Goal: Information Seeking & Learning: Learn about a topic

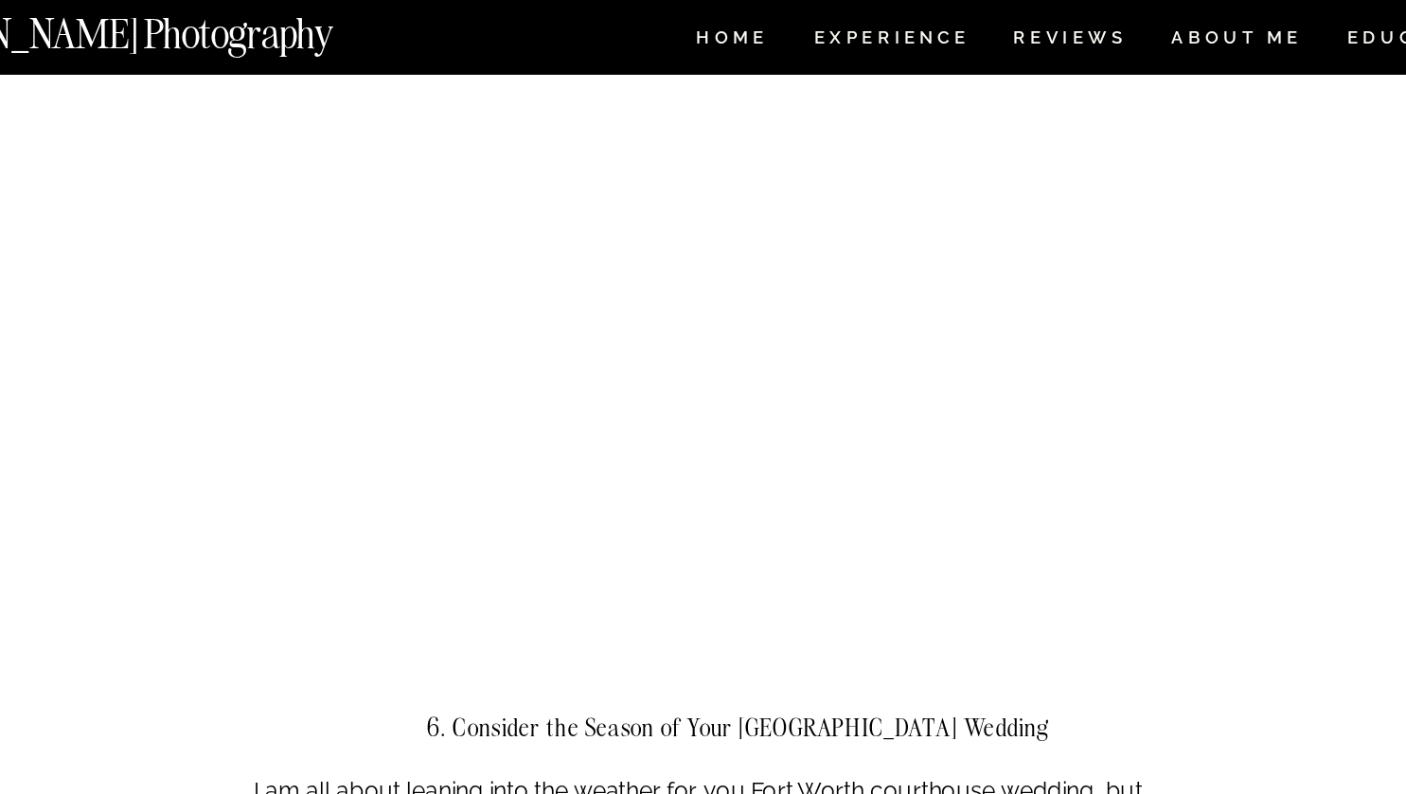
scroll to position [3469, 0]
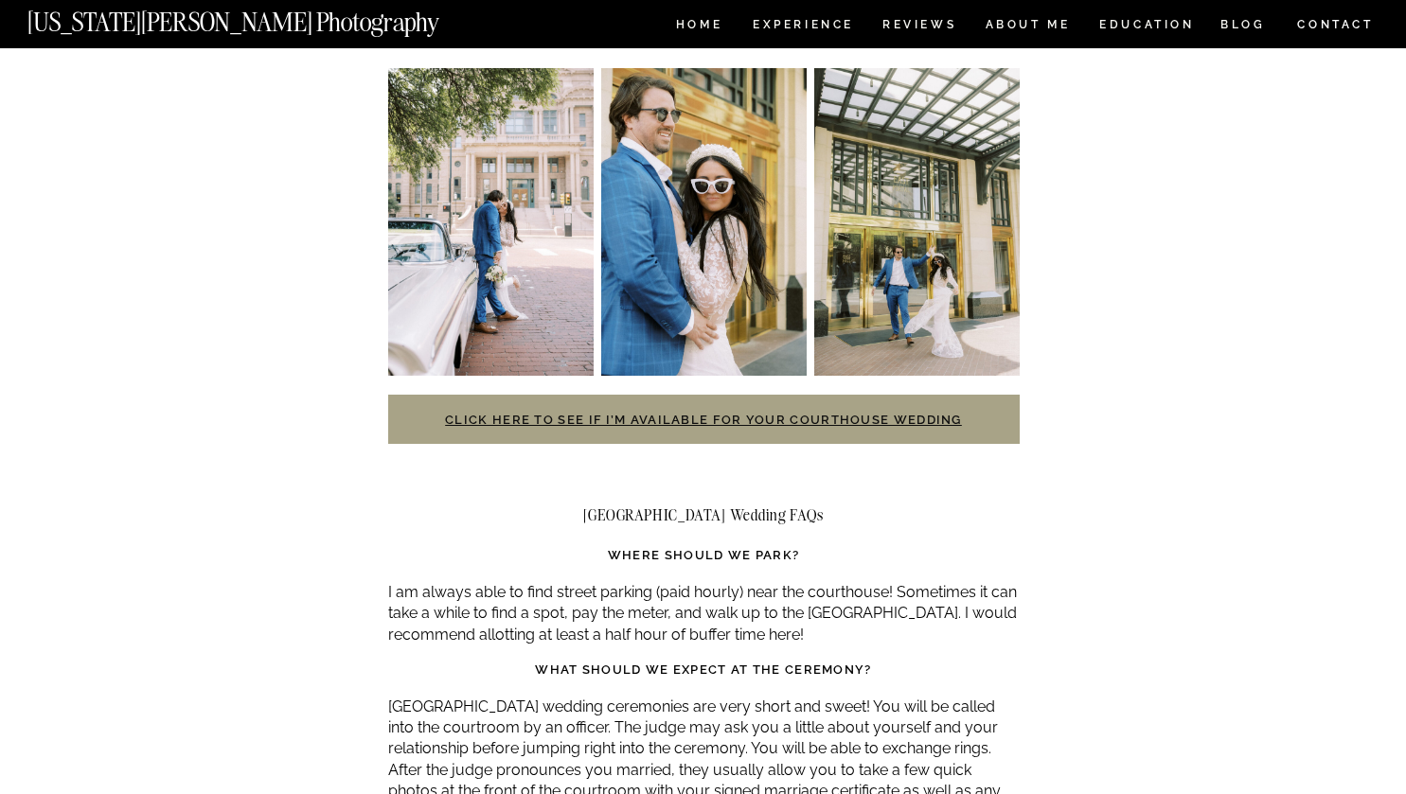
scroll to position [4310, 0]
